Goal: Task Accomplishment & Management: Use online tool/utility

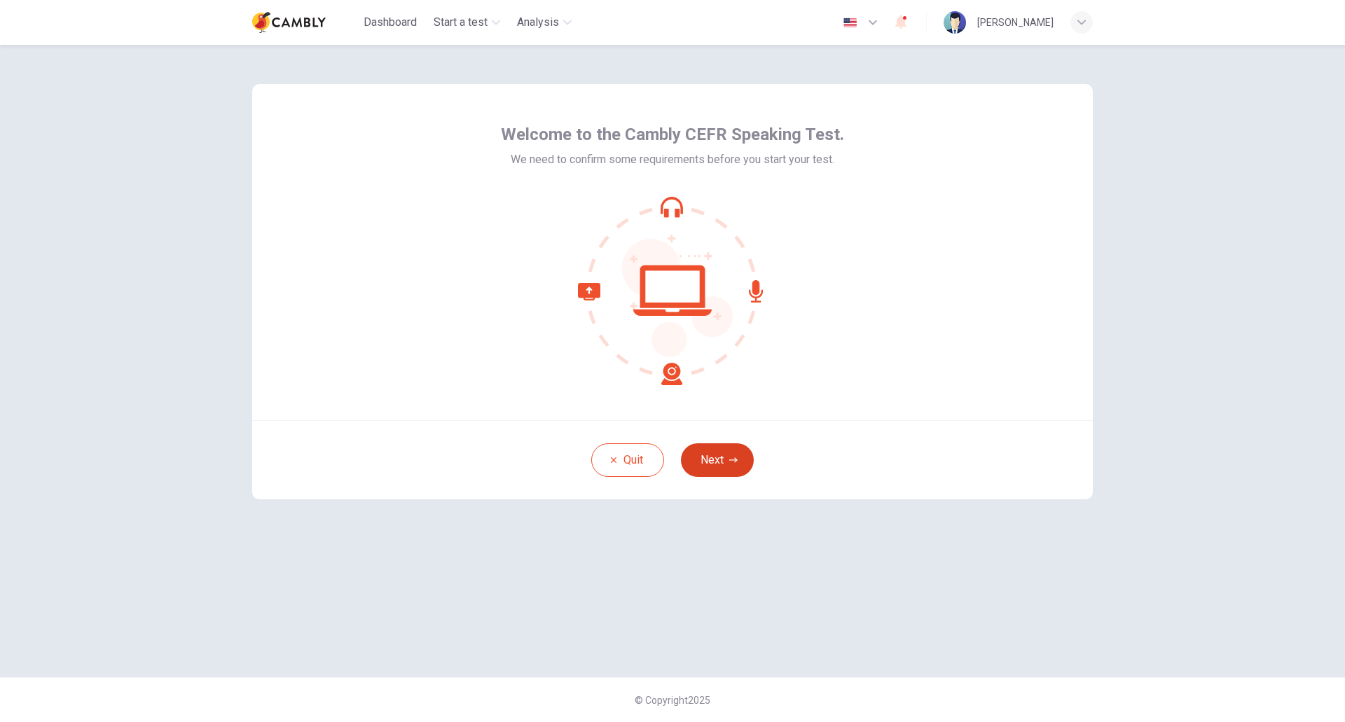
click at [712, 462] on button "Next" at bounding box center [717, 461] width 73 height 34
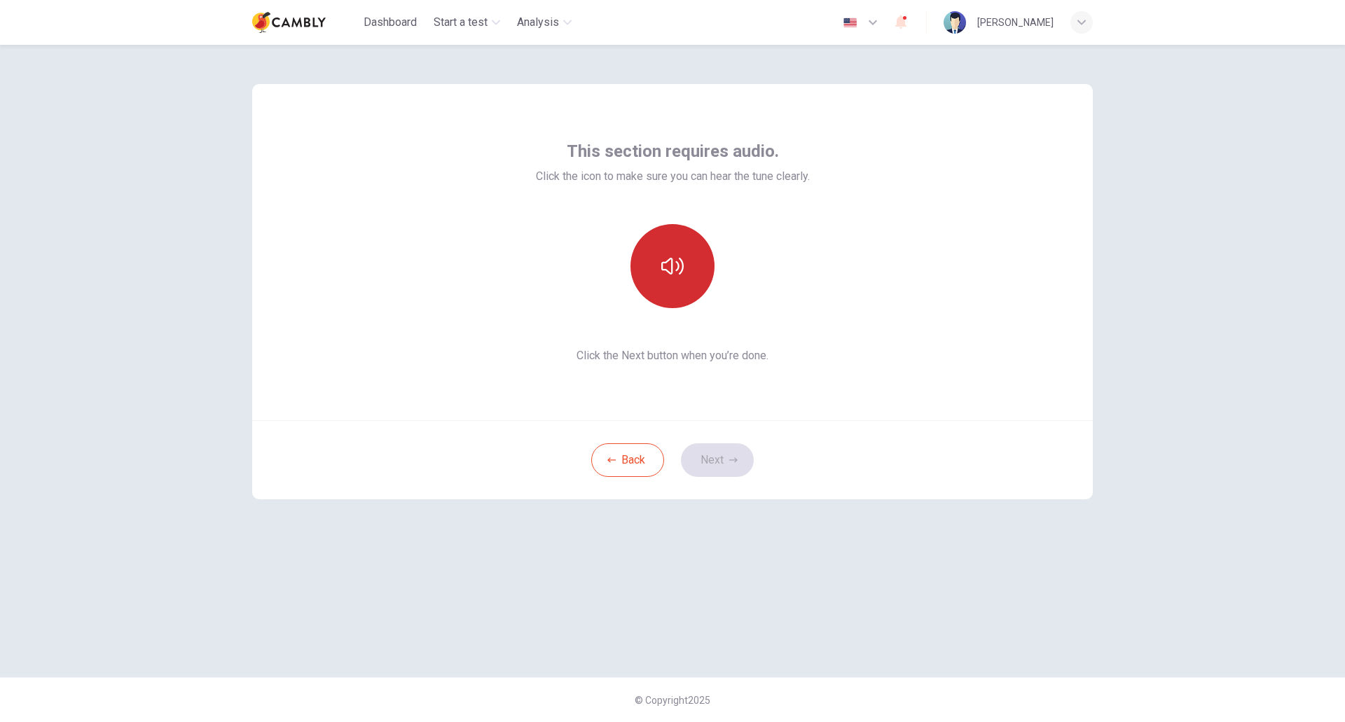
click at [668, 269] on icon "button" at bounding box center [672, 266] width 22 height 22
click at [721, 461] on button "Next" at bounding box center [717, 461] width 73 height 34
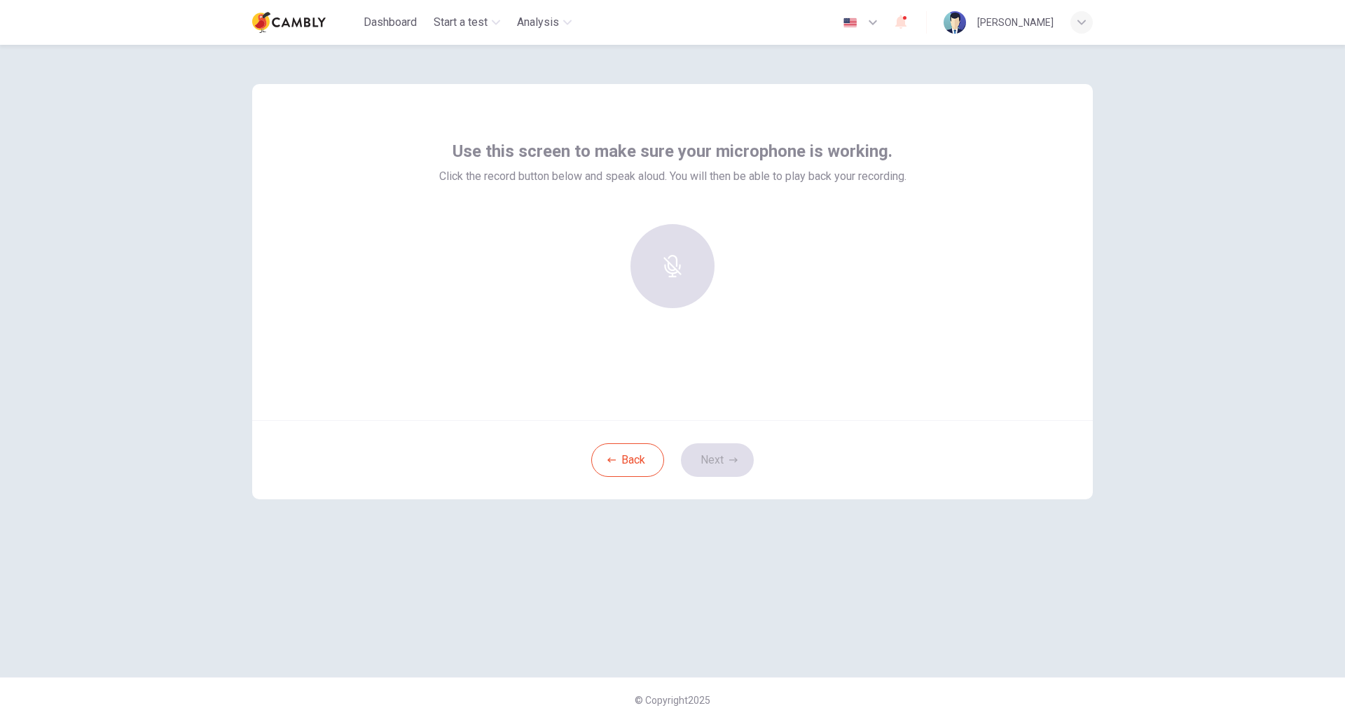
click at [596, 158] on span "Use this screen to make sure your microphone is working." at bounding box center [673, 151] width 440 height 22
drag, startPoint x: 480, startPoint y: 153, endPoint x: 628, endPoint y: 145, distance: 148.1
click at [570, 147] on span "Use this screen to make sure your microphone is working." at bounding box center [673, 151] width 440 height 22
drag, startPoint x: 631, startPoint y: 144, endPoint x: 759, endPoint y: 142, distance: 127.6
click at [759, 142] on span "Use this screen to make sure your microphone is working." at bounding box center [673, 151] width 440 height 22
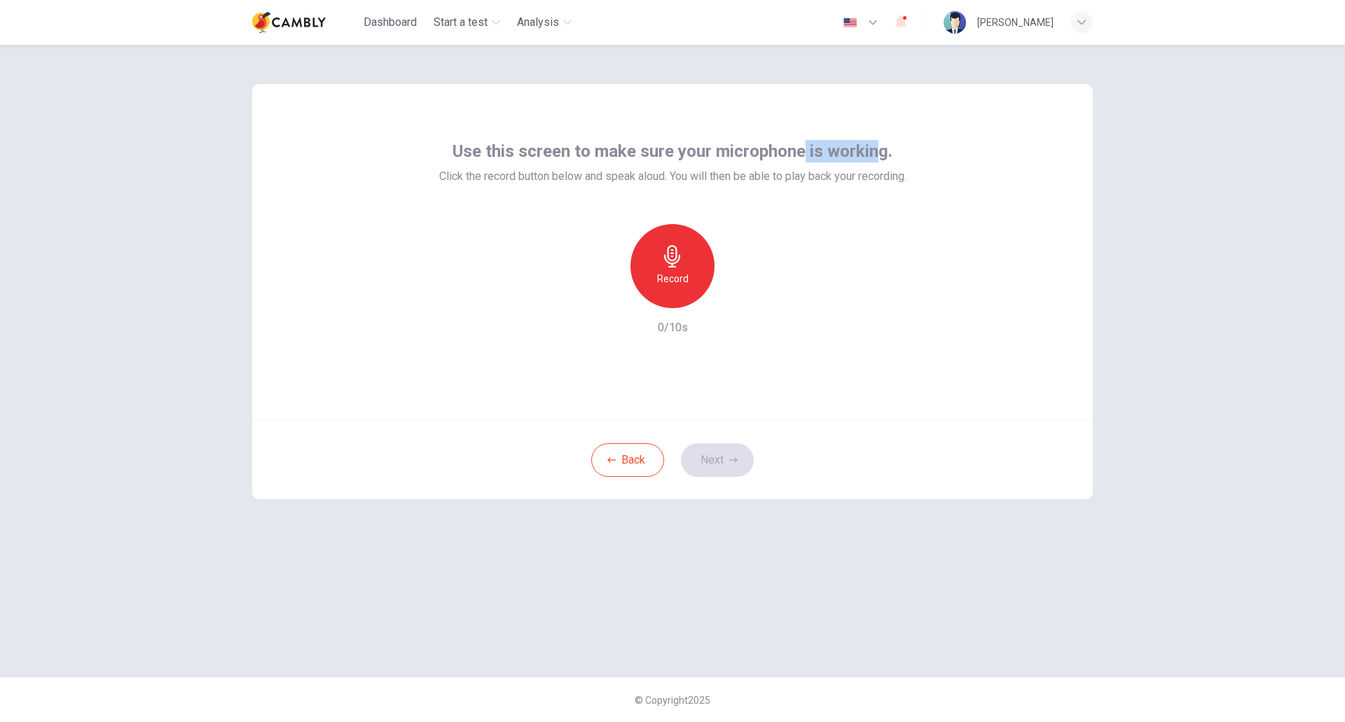
drag, startPoint x: 802, startPoint y: 142, endPoint x: 901, endPoint y: 153, distance: 100.2
click at [895, 149] on div "Use this screen to make sure your microphone is working. Click the record butto…" at bounding box center [672, 162] width 467 height 45
click at [666, 279] on h6 "Record" at bounding box center [673, 278] width 32 height 17
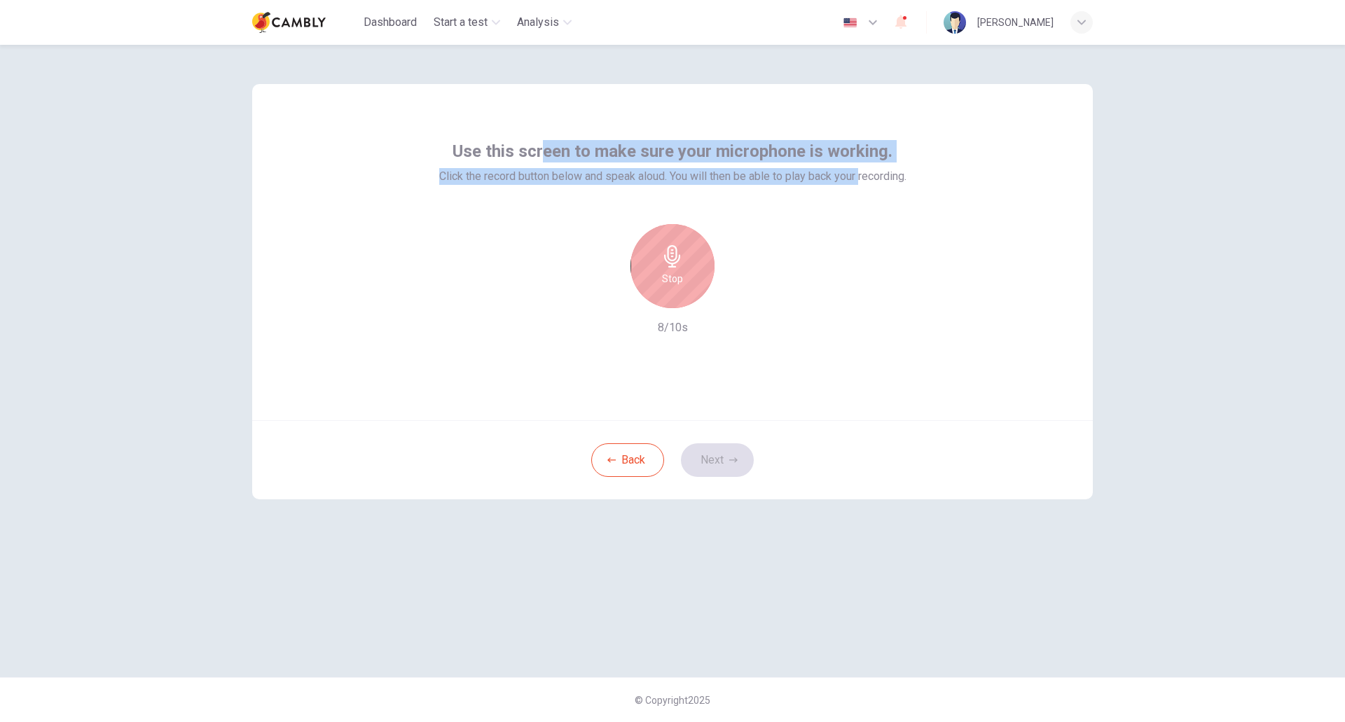
drag, startPoint x: 860, startPoint y: 174, endPoint x: 530, endPoint y: 155, distance: 329.9
click at [523, 152] on div "Use this screen to make sure your microphone is working. Click the record butto…" at bounding box center [672, 162] width 467 height 45
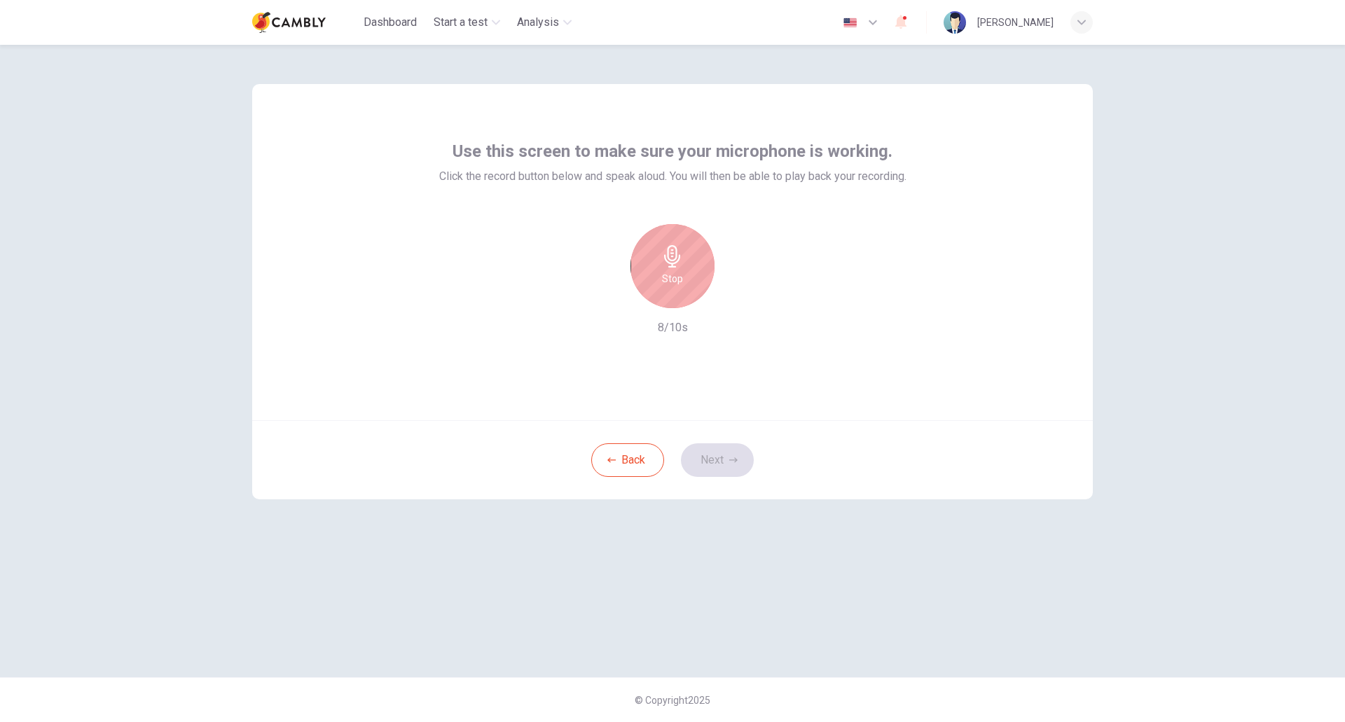
click at [1038, 184] on div "Use this screen to make sure your microphone is working. Click the record butto…" at bounding box center [672, 252] width 841 height 336
click at [713, 468] on button "Next" at bounding box center [717, 461] width 73 height 34
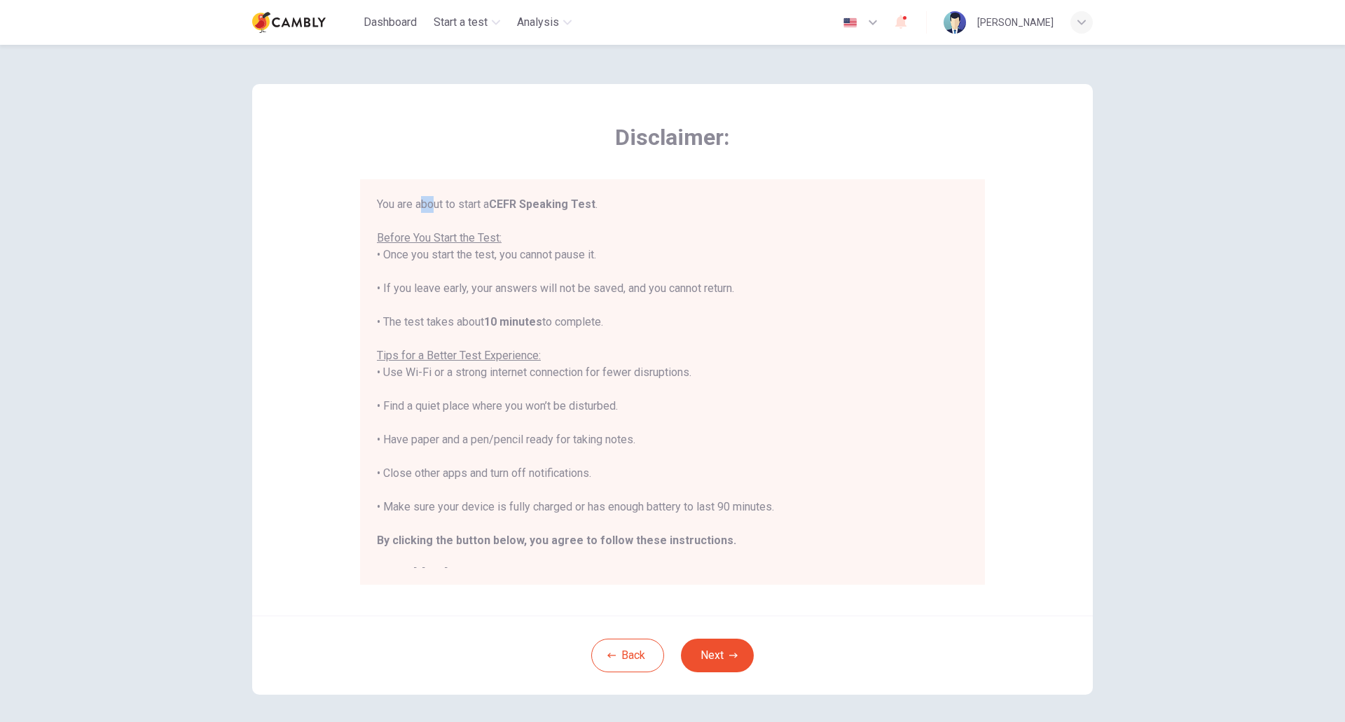
drag, startPoint x: 422, startPoint y: 205, endPoint x: 486, endPoint y: 209, distance: 64.6
click at [453, 205] on div "You are about to start a CEFR Speaking Test . Before You Start the Test: • Once…" at bounding box center [672, 389] width 591 height 387
drag, startPoint x: 431, startPoint y: 352, endPoint x: 481, endPoint y: 359, distance: 50.2
click at [481, 359] on u "Tips for a Better Test Experience:" at bounding box center [459, 355] width 164 height 13
drag, startPoint x: 423, startPoint y: 373, endPoint x: 524, endPoint y: 388, distance: 102.8
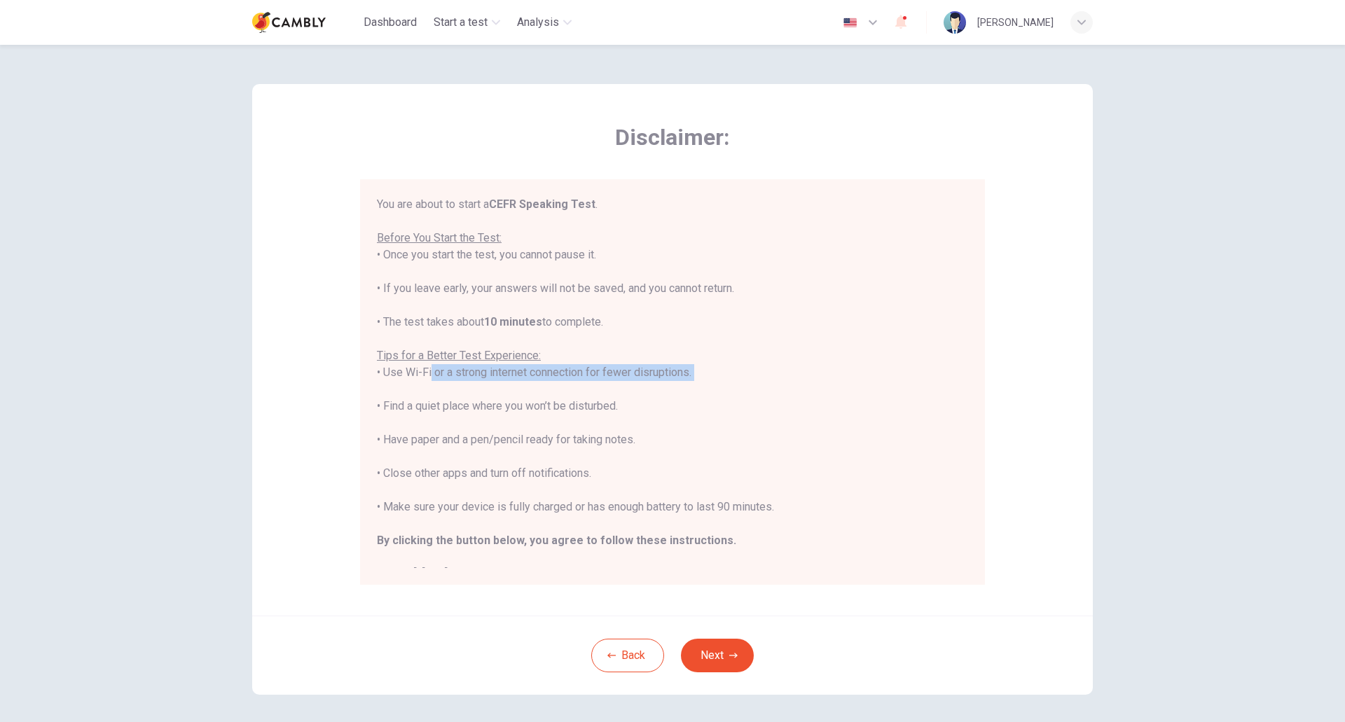
click at [523, 388] on div "You are about to start a CEFR Speaking Test . Before You Start the Test: • Once…" at bounding box center [672, 389] width 591 height 387
drag, startPoint x: 397, startPoint y: 405, endPoint x: 558, endPoint y: 424, distance: 163.0
click at [558, 424] on div "You are about to start a CEFR Speaking Test . Before You Start the Test: • Once…" at bounding box center [672, 389] width 591 height 387
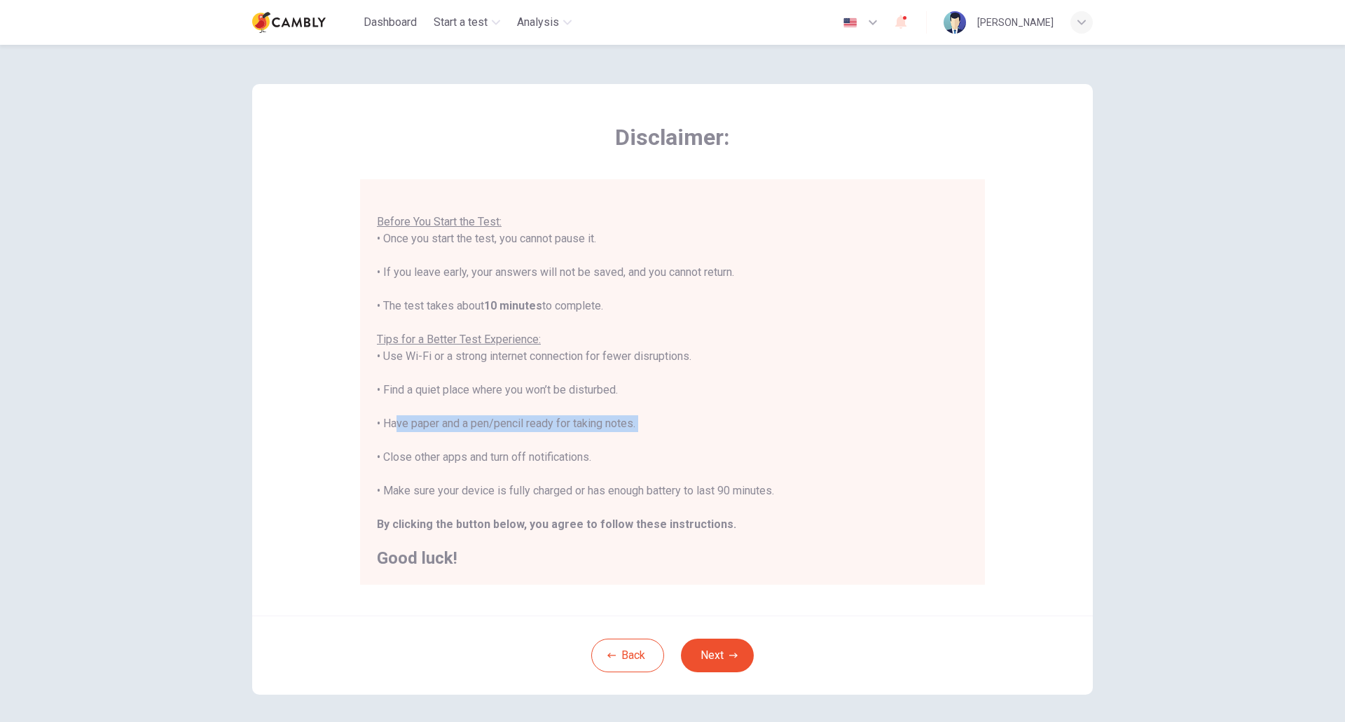
drag, startPoint x: 390, startPoint y: 425, endPoint x: 549, endPoint y: 433, distance: 158.6
click at [549, 433] on div "You are about to start a CEFR Speaking Test . Before You Start the Test: • Once…" at bounding box center [672, 373] width 591 height 387
drag, startPoint x: 713, startPoint y: 650, endPoint x: 715, endPoint y: 661, distance: 11.4
click at [713, 652] on button "Next" at bounding box center [717, 656] width 73 height 34
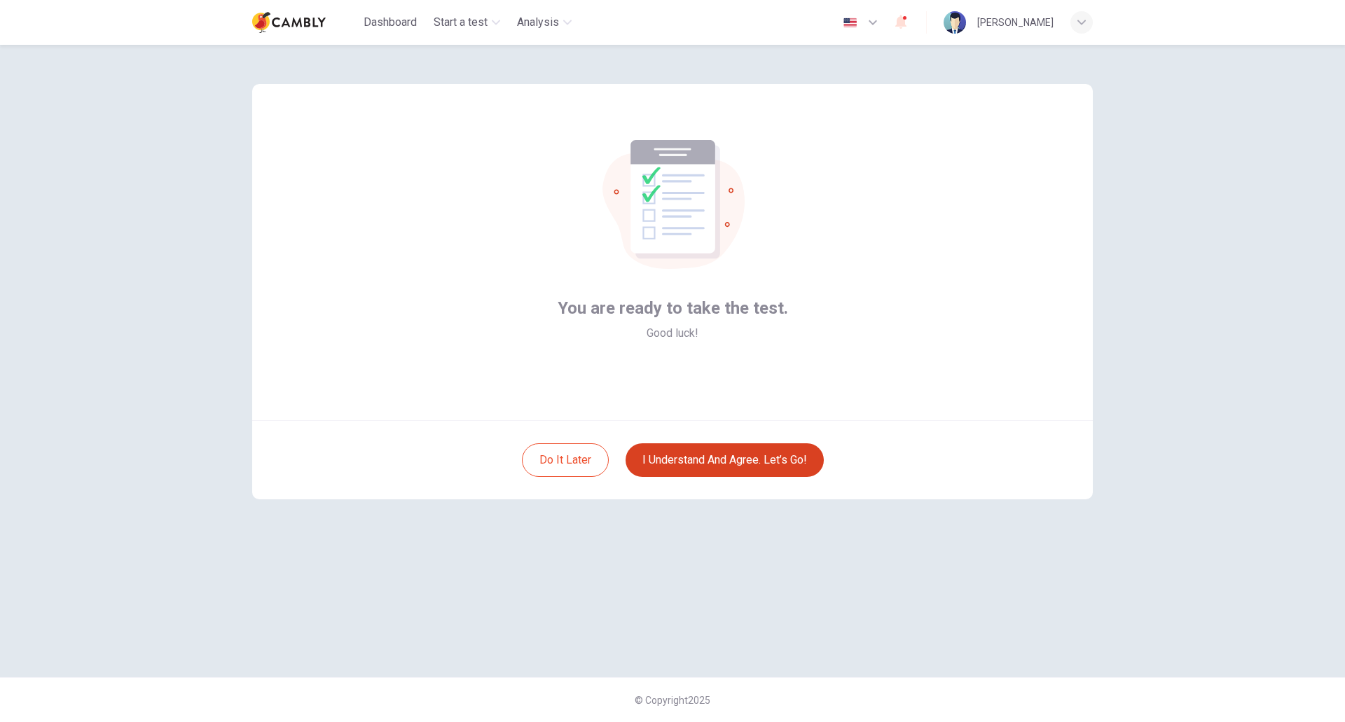
click at [692, 461] on button "I understand and agree. Let’s go!" at bounding box center [725, 461] width 198 height 34
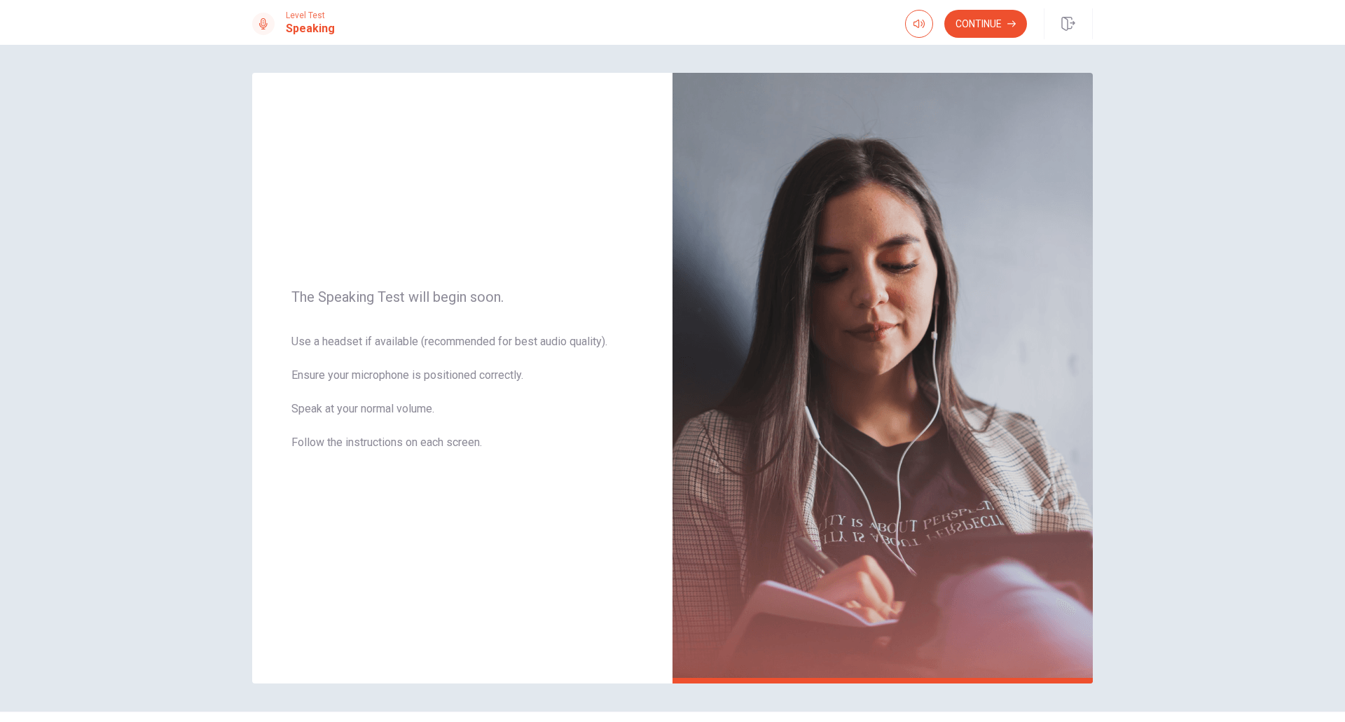
click at [980, 26] on button "Continue" at bounding box center [986, 24] width 83 height 28
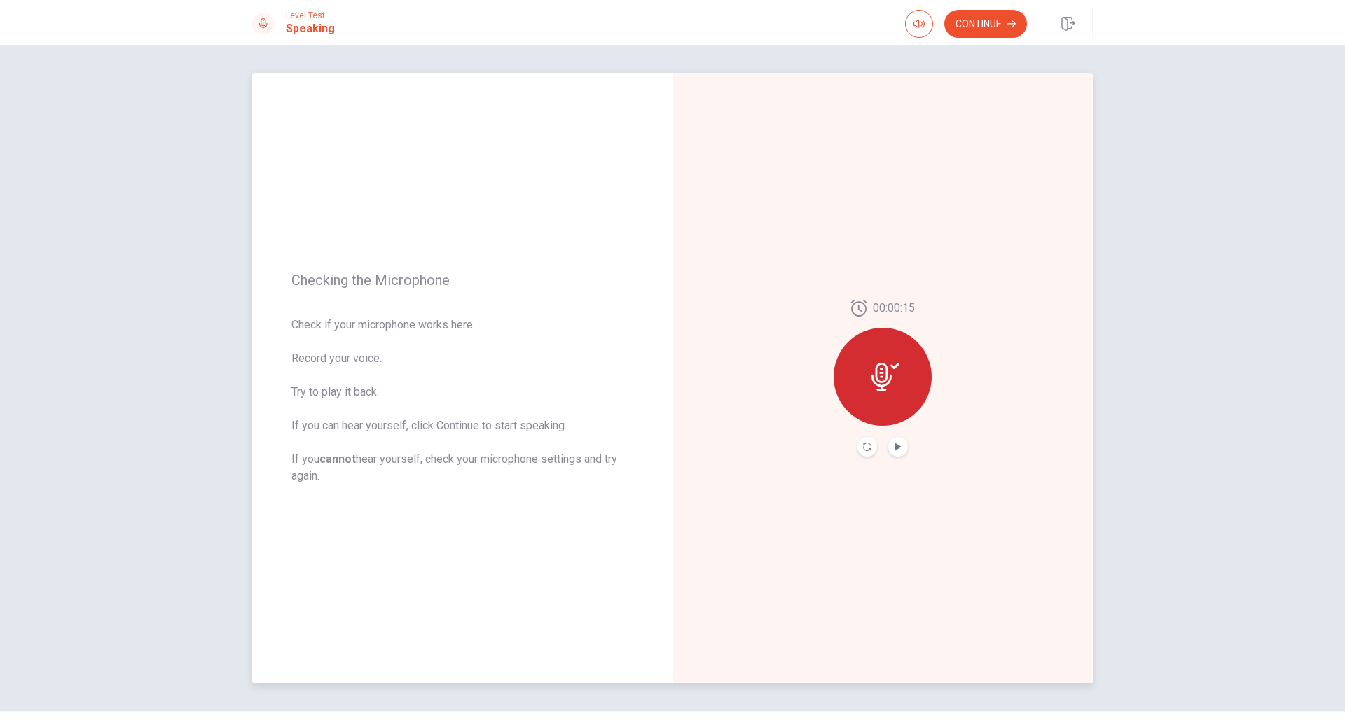
click at [898, 452] on button "Play Audio" at bounding box center [899, 447] width 20 height 20
click at [978, 20] on button "Continue" at bounding box center [986, 24] width 83 height 28
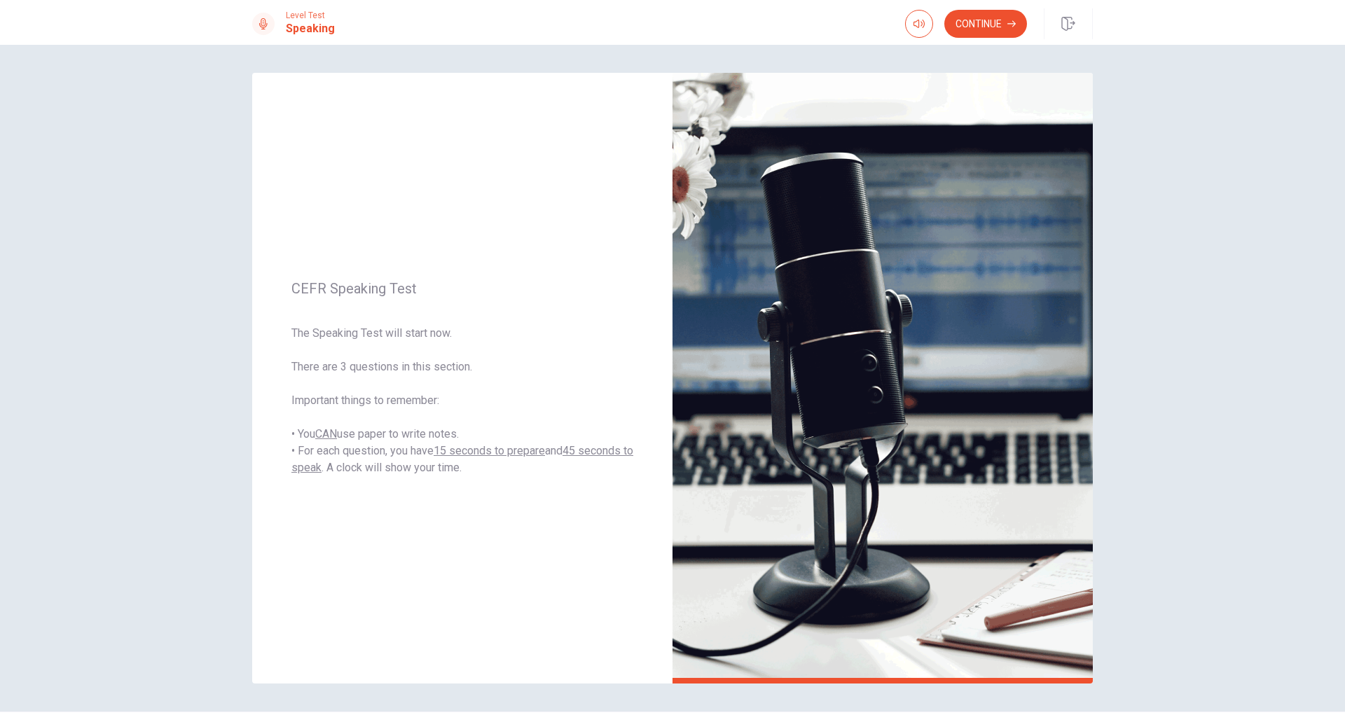
click at [989, 17] on button "Continue" at bounding box center [986, 24] width 83 height 28
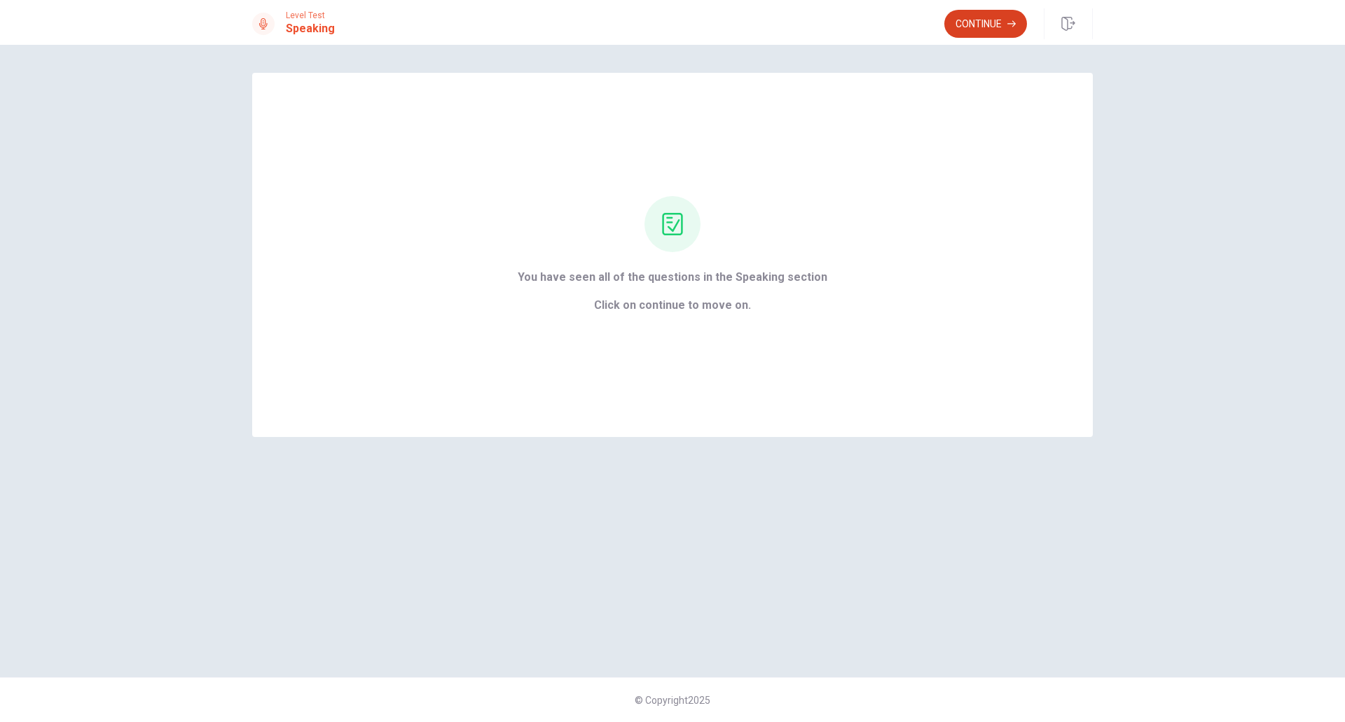
click at [993, 23] on button "Continue" at bounding box center [986, 24] width 83 height 28
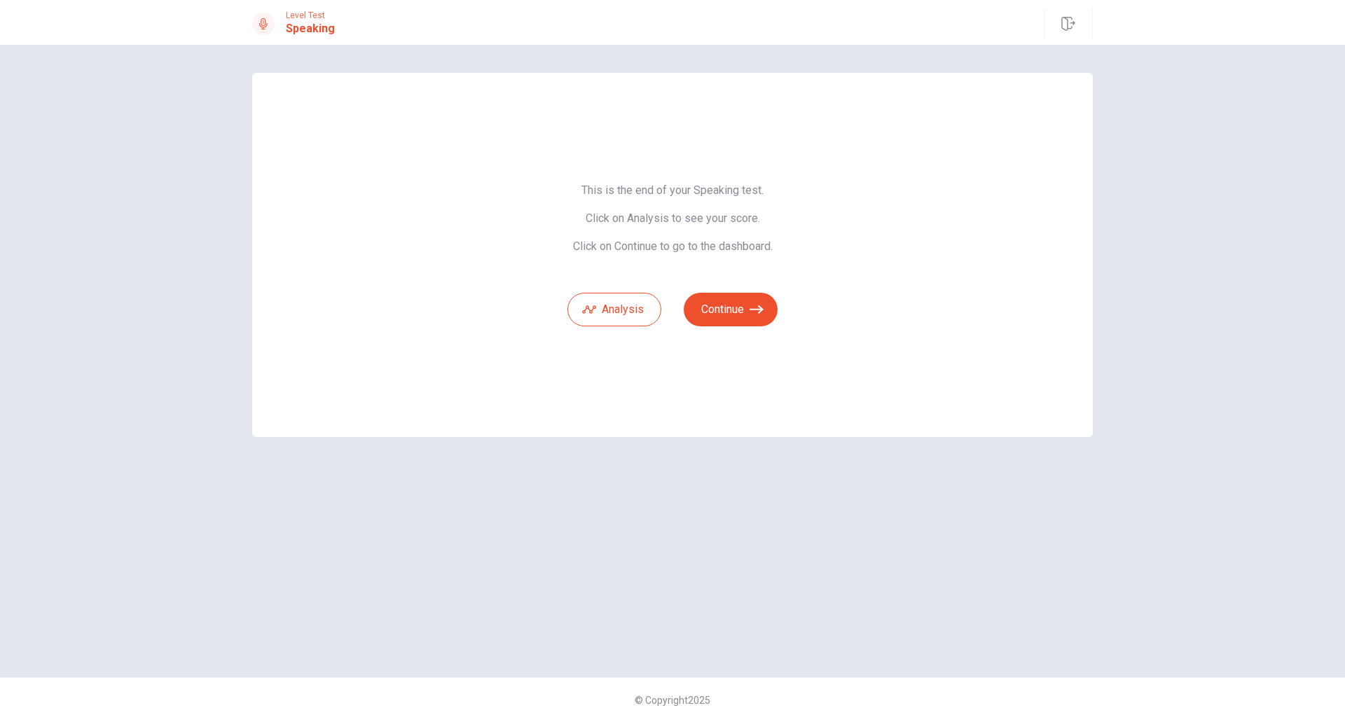
drag, startPoint x: 634, startPoint y: 196, endPoint x: 707, endPoint y: 196, distance: 72.9
click at [697, 196] on span "This is the end of your Speaking test. Click on Analysis to see your score. Cli…" at bounding box center [673, 219] width 210 height 70
click at [772, 306] on button "Continue" at bounding box center [731, 310] width 94 height 34
